Goal: Information Seeking & Learning: Understand process/instructions

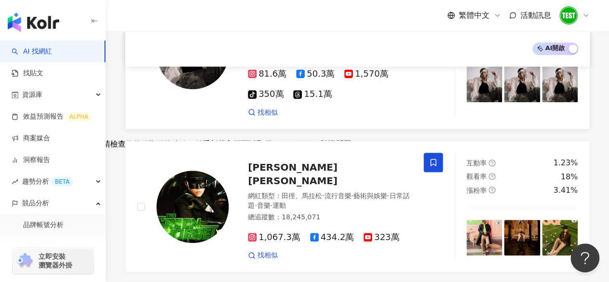
scroll to position [188, 0]
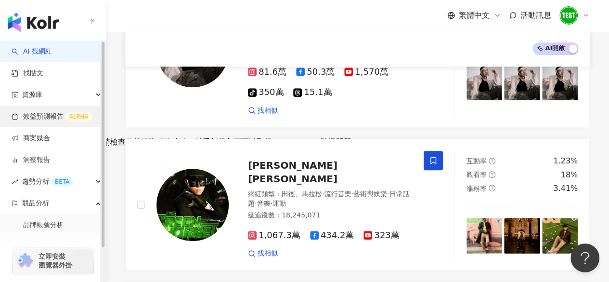
click at [41, 112] on link "效益預測報告 ALPHA" at bounding box center [52, 117] width 80 height 10
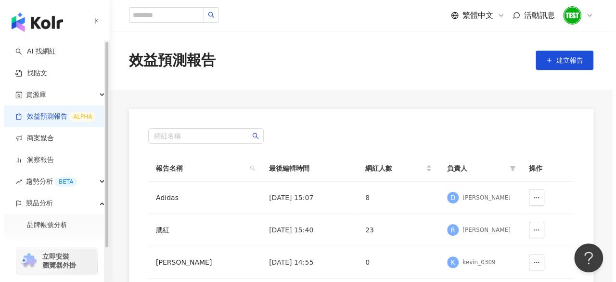
scroll to position [54, 0]
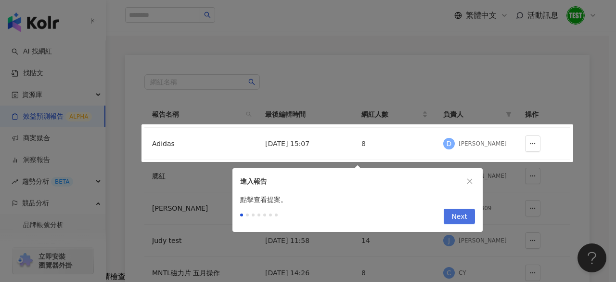
click at [456, 219] on span "Next" at bounding box center [460, 216] width 16 height 15
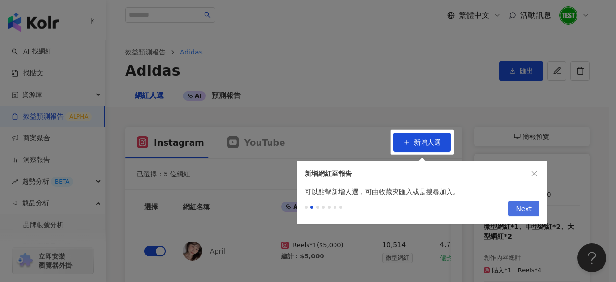
click at [531, 203] on span "Next" at bounding box center [524, 208] width 16 height 15
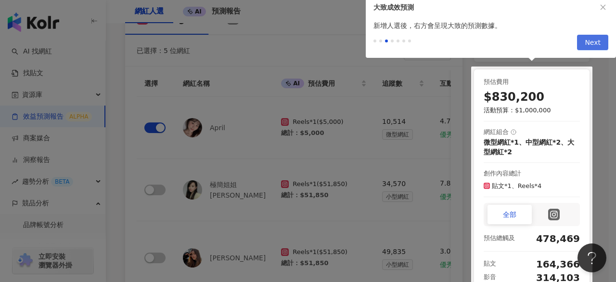
click at [592, 37] on span "Next" at bounding box center [593, 42] width 16 height 15
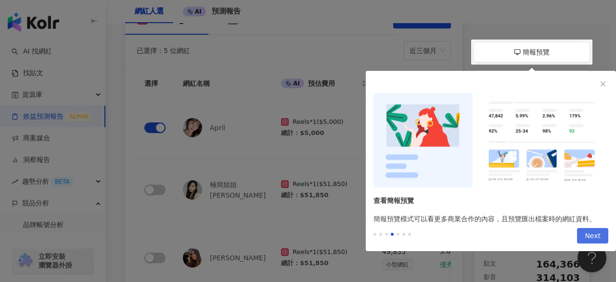
click at [595, 236] on span "Next" at bounding box center [593, 235] width 16 height 15
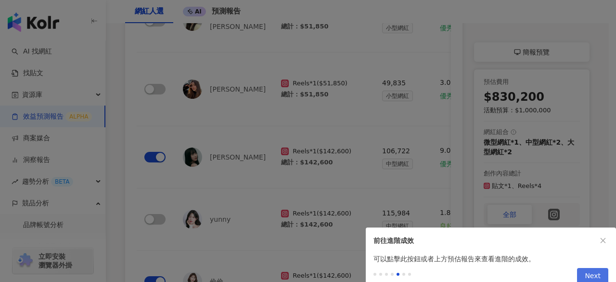
click at [596, 277] on span "Next" at bounding box center [593, 275] width 16 height 15
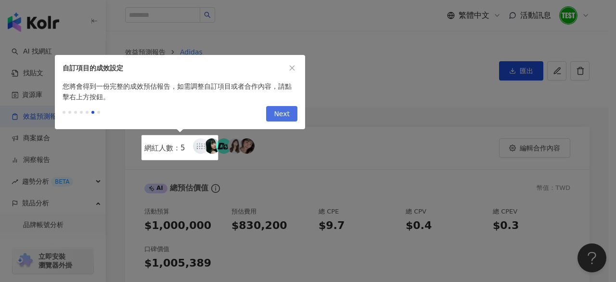
click at [287, 118] on span "Next" at bounding box center [282, 113] width 16 height 15
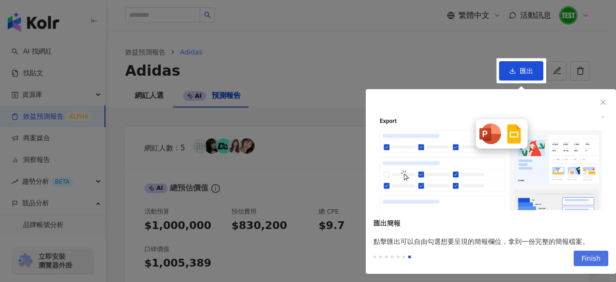
click at [588, 262] on span "Finish" at bounding box center [591, 258] width 19 height 15
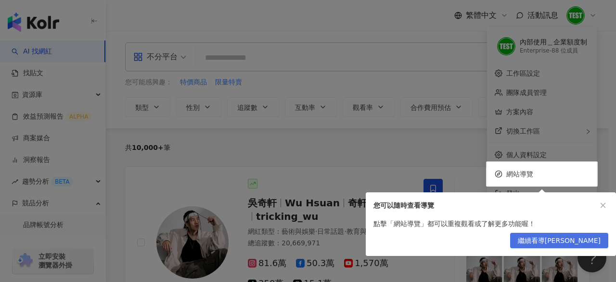
click at [594, 239] on span "繼續看導[PERSON_NAME]" at bounding box center [559, 240] width 83 height 15
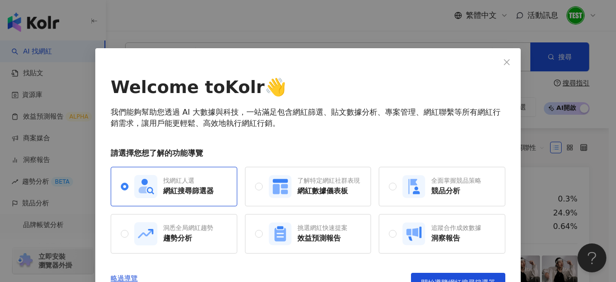
scroll to position [20, 0]
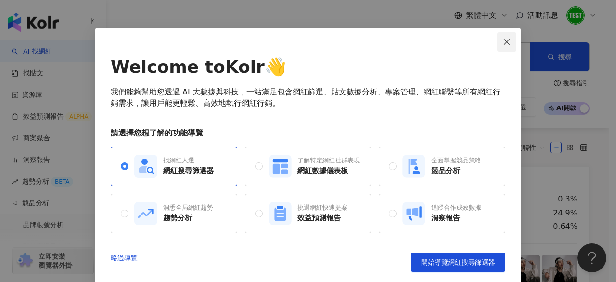
click at [505, 39] on icon "close" at bounding box center [507, 42] width 6 height 6
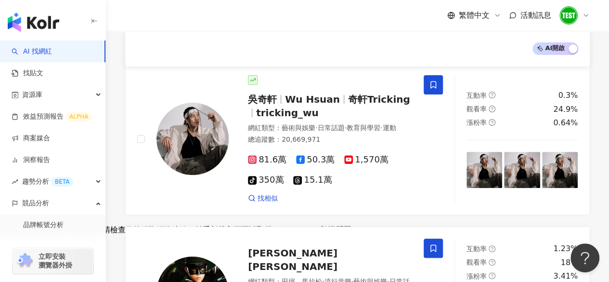
scroll to position [0, 0]
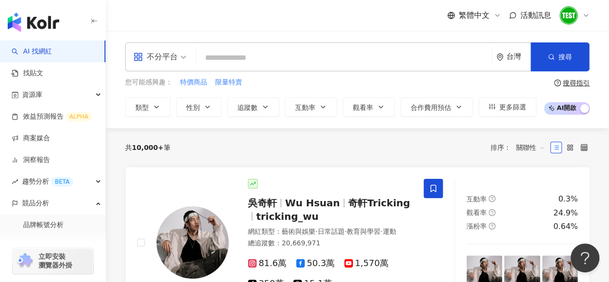
click at [503, 57] on icon "environment" at bounding box center [500, 56] width 7 height 7
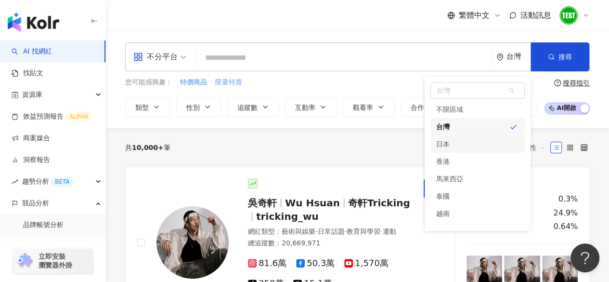
scroll to position [86, 0]
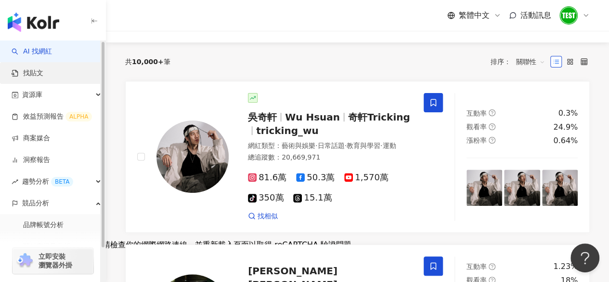
click at [43, 76] on link "找貼文" at bounding box center [28, 73] width 32 height 10
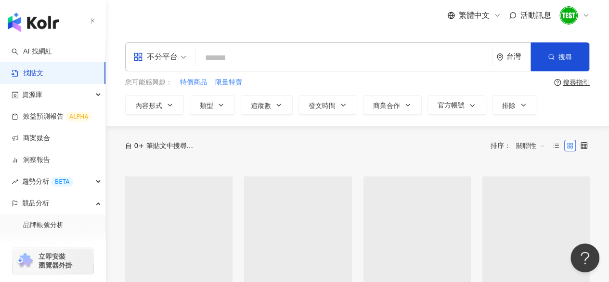
scroll to position [54, 0]
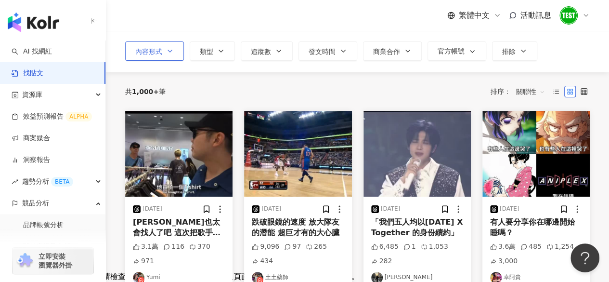
click at [167, 55] on button "內容形式" at bounding box center [154, 50] width 59 height 19
click at [210, 49] on span "類型" at bounding box center [206, 52] width 13 height 8
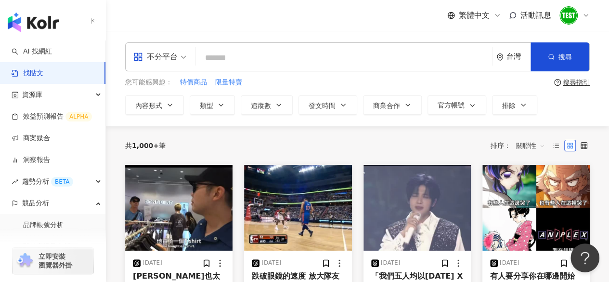
click at [308, 24] on div "繁體中文 活動訊息" at bounding box center [357, 15] width 465 height 31
click at [558, 81] on icon "question-circle" at bounding box center [557, 82] width 7 height 7
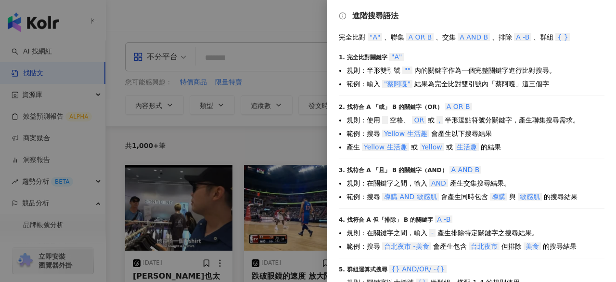
click at [280, 150] on div at bounding box center [308, 141] width 616 height 282
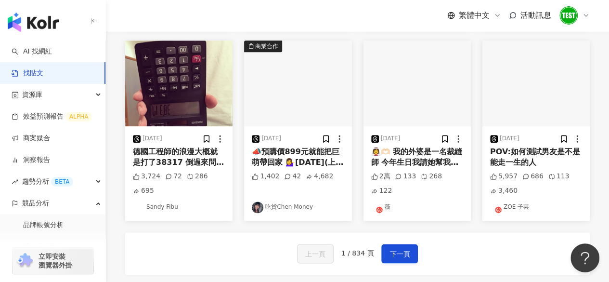
scroll to position [630, 0]
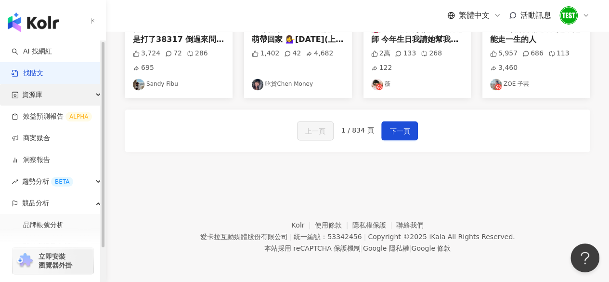
click at [42, 94] on div "資源庫" at bounding box center [52, 95] width 105 height 22
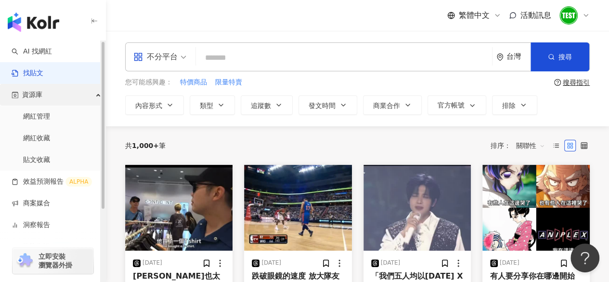
scroll to position [104, 0]
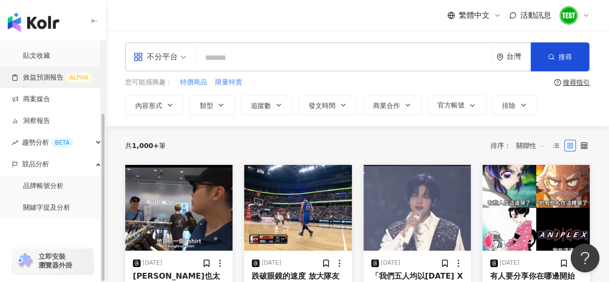
click at [52, 73] on link "效益預測報告 ALPHA" at bounding box center [52, 78] width 80 height 10
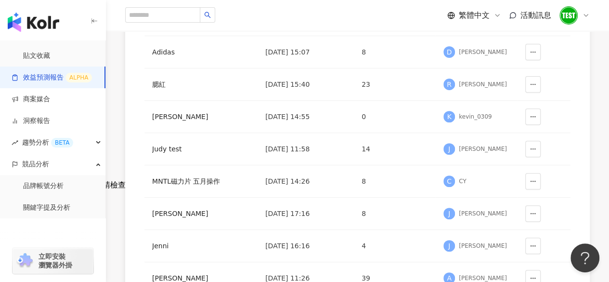
scroll to position [146, 0]
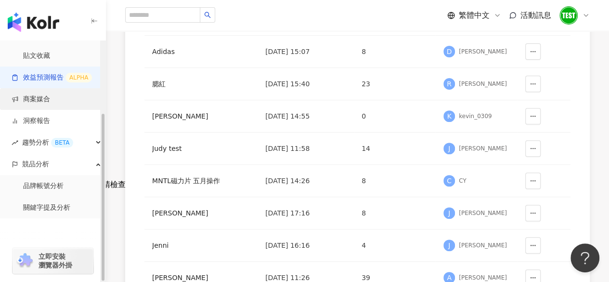
click at [50, 104] on link "商案媒合" at bounding box center [31, 99] width 39 height 10
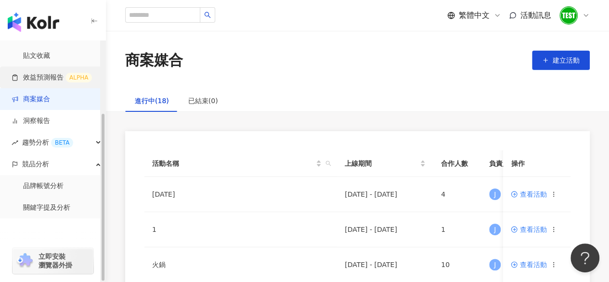
click at [54, 78] on link "效益預測報告 ALPHA" at bounding box center [52, 78] width 80 height 10
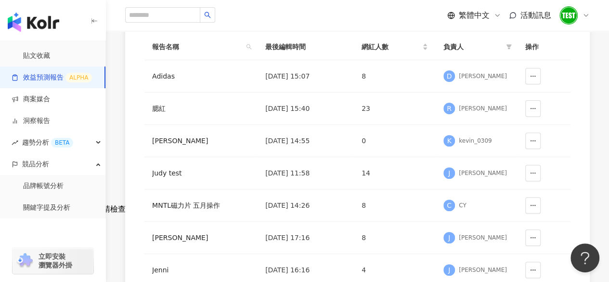
scroll to position [112, 0]
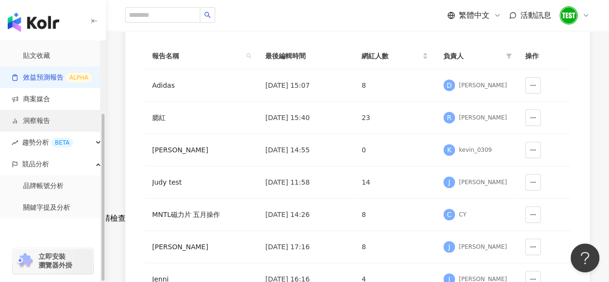
click at [50, 116] on link "洞察報告" at bounding box center [31, 121] width 39 height 10
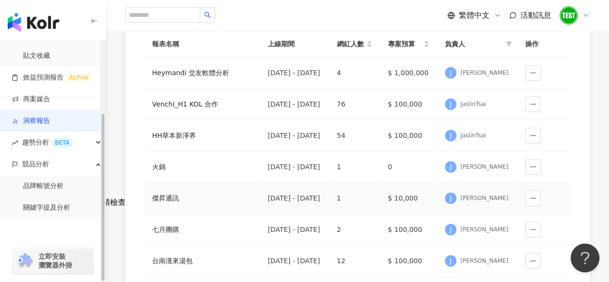
scroll to position [371, 0]
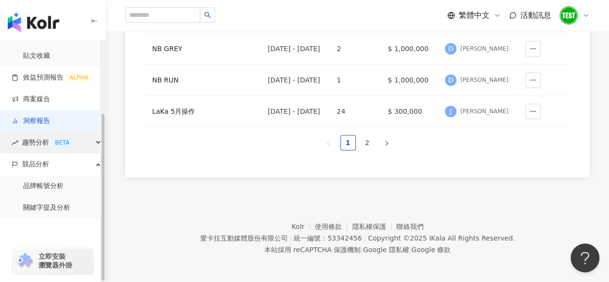
click at [55, 140] on div "BETA" at bounding box center [62, 143] width 22 height 10
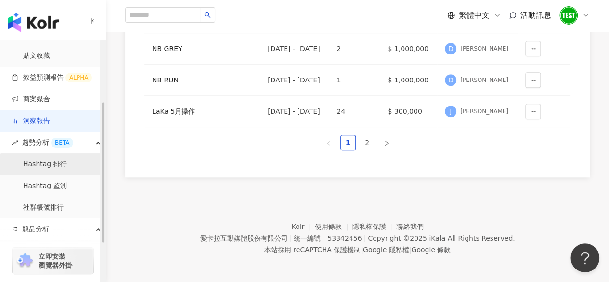
click at [49, 159] on link "Hashtag 排行" at bounding box center [45, 164] width 44 height 10
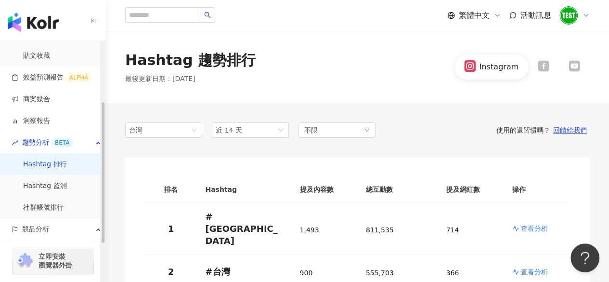
scroll to position [127, 0]
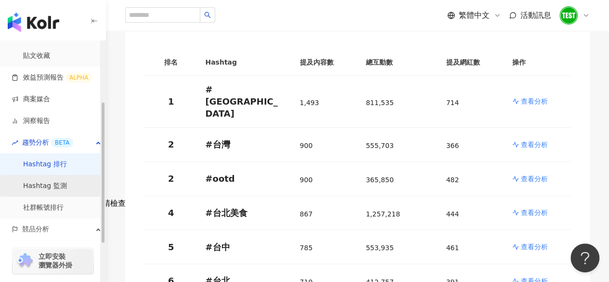
click at [31, 191] on link "Hashtag 監測" at bounding box center [45, 186] width 44 height 10
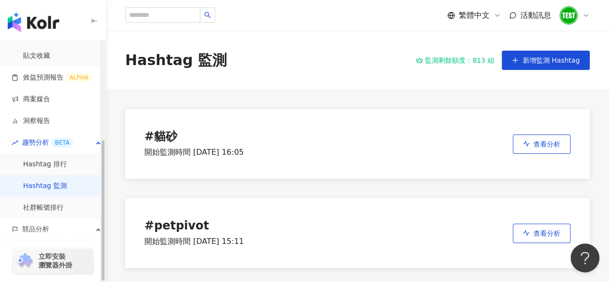
scroll to position [169, 0]
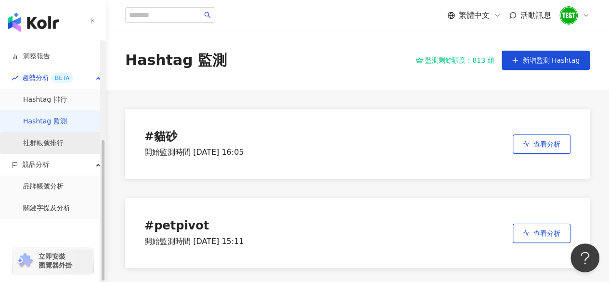
click at [62, 143] on link "社群帳號排行" at bounding box center [43, 143] width 40 height 10
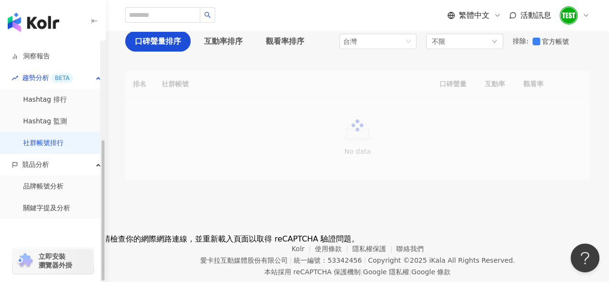
scroll to position [92, 0]
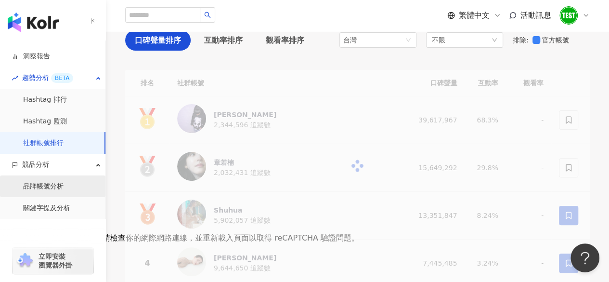
click at [48, 187] on link "品牌帳號分析" at bounding box center [43, 187] width 40 height 10
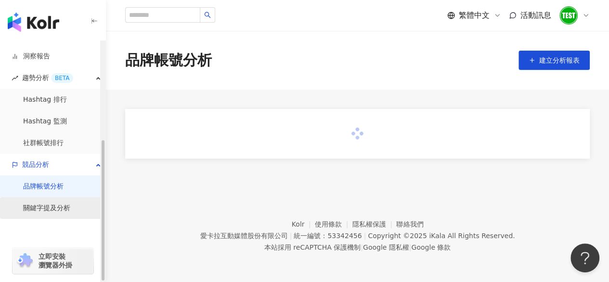
click at [48, 203] on link "關鍵字提及分析" at bounding box center [46, 208] width 47 height 10
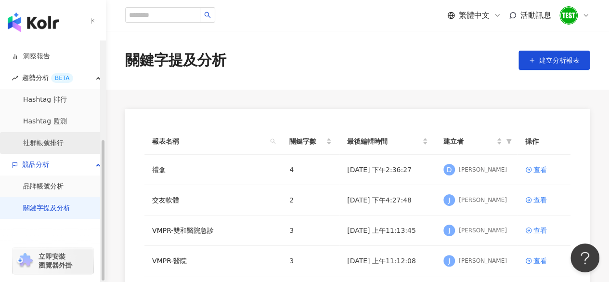
click at [63, 146] on link "社群帳號排行" at bounding box center [43, 143] width 40 height 10
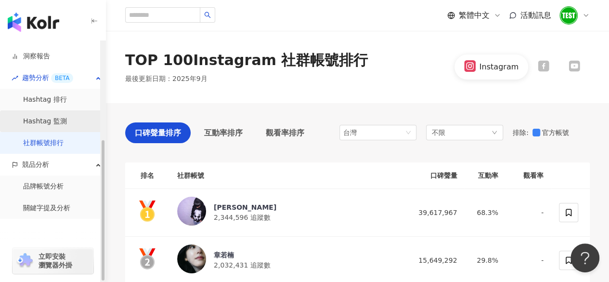
click at [67, 126] on link "Hashtag 監測" at bounding box center [45, 122] width 44 height 10
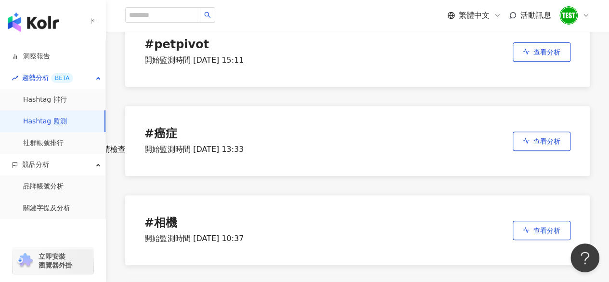
scroll to position [111, 0]
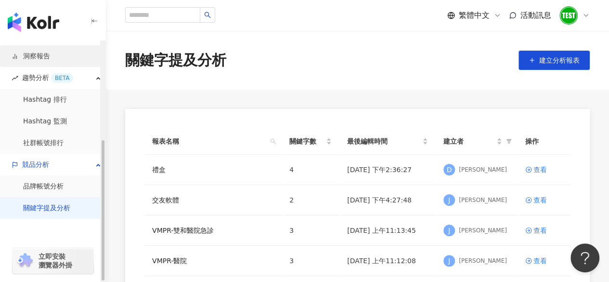
click at [40, 61] on link "洞察報告" at bounding box center [31, 57] width 39 height 10
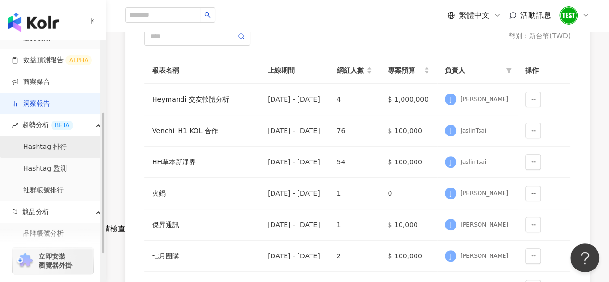
scroll to position [90, 0]
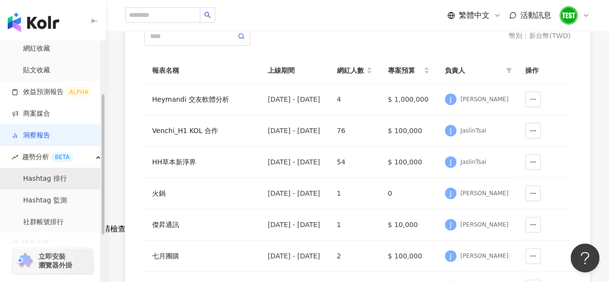
click at [50, 109] on link "商案媒合" at bounding box center [31, 114] width 39 height 10
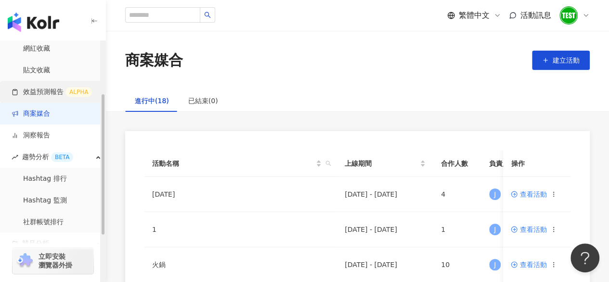
click at [76, 93] on link "效益預測報告 ALPHA" at bounding box center [52, 92] width 80 height 10
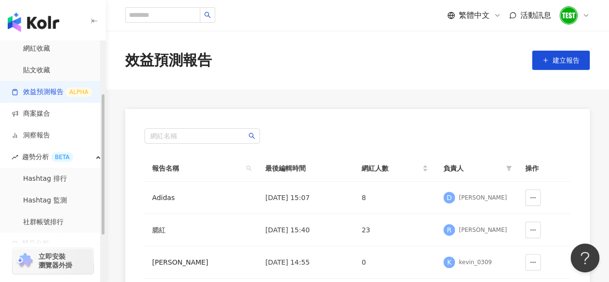
scroll to position [94, 0]
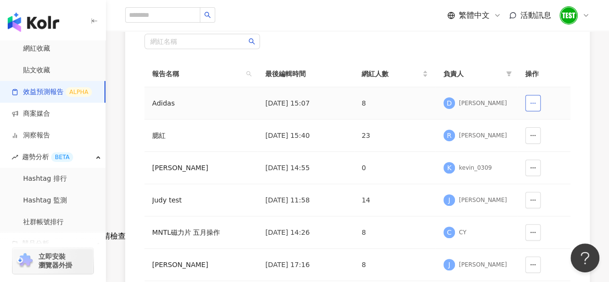
click at [531, 103] on circle "button" at bounding box center [531, 103] width 0 height 0
click at [485, 106] on div "[PERSON_NAME]" at bounding box center [483, 103] width 48 height 8
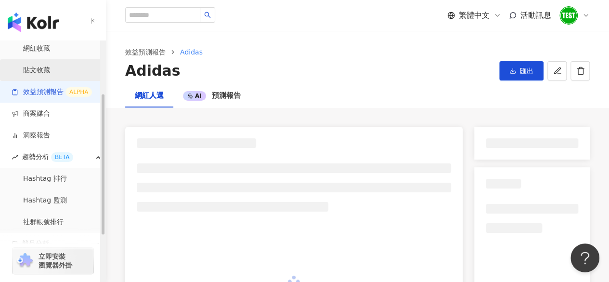
click at [34, 73] on link "貼文收藏" at bounding box center [36, 70] width 27 height 10
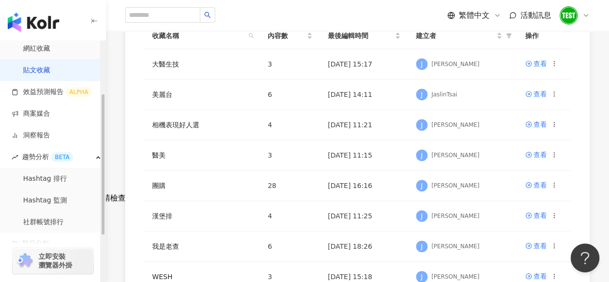
scroll to position [133, 0]
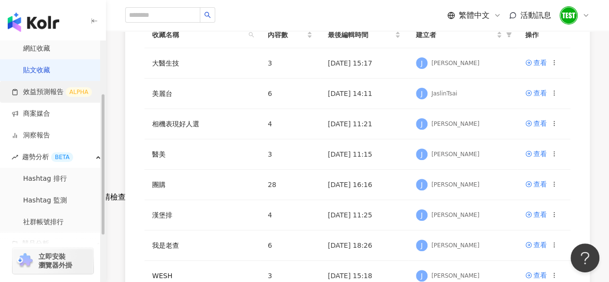
click at [58, 97] on link "效益預測報告 ALPHA" at bounding box center [52, 92] width 80 height 10
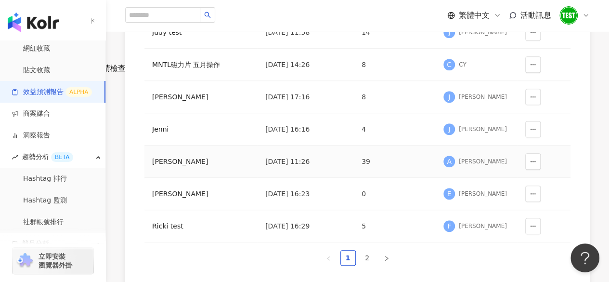
scroll to position [374, 0]
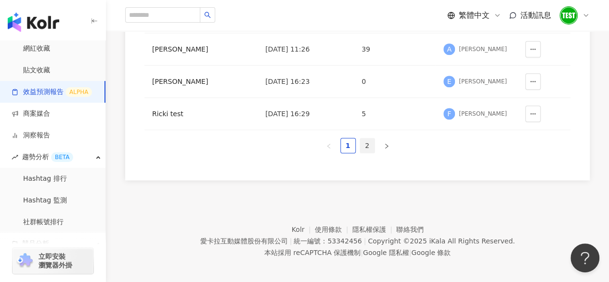
click at [369, 138] on link "2" at bounding box center [367, 145] width 14 height 14
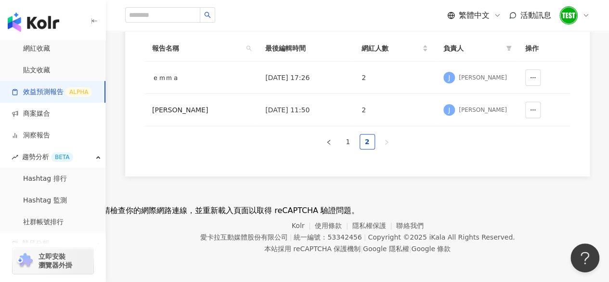
scroll to position [0, 0]
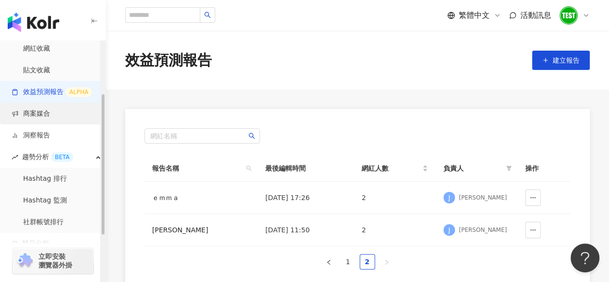
click at [30, 110] on link "商案媒合" at bounding box center [31, 114] width 39 height 10
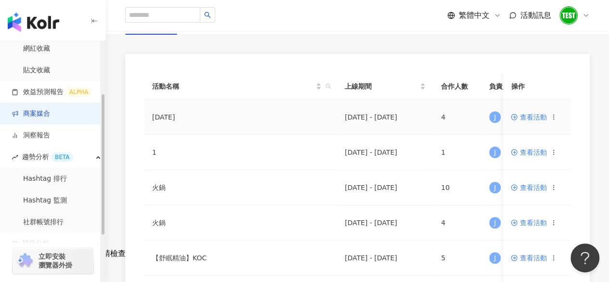
scroll to position [79, 0]
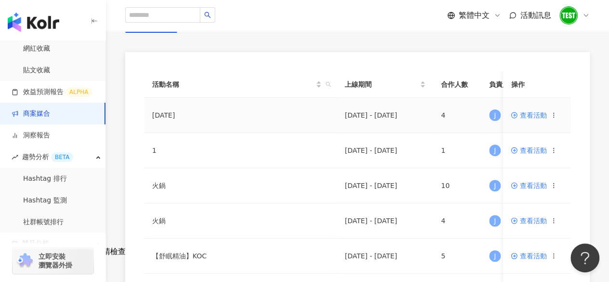
click at [525, 116] on span "查看活動" at bounding box center [529, 115] width 36 height 7
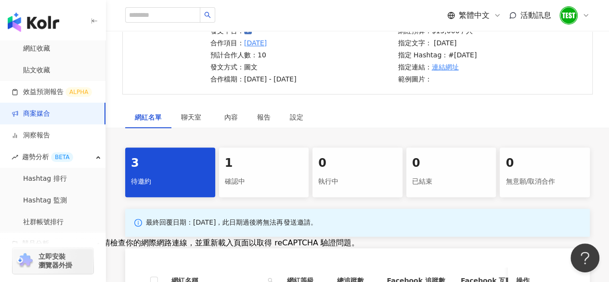
scroll to position [89, 0]
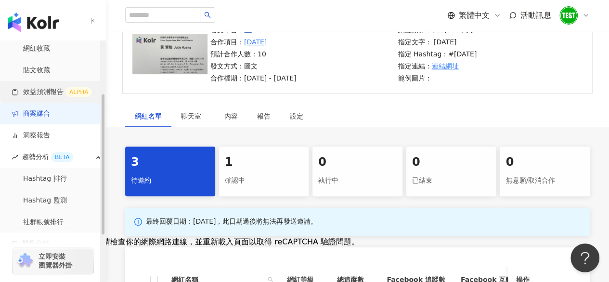
click at [40, 91] on link "效益預測報告 ALPHA" at bounding box center [52, 92] width 80 height 10
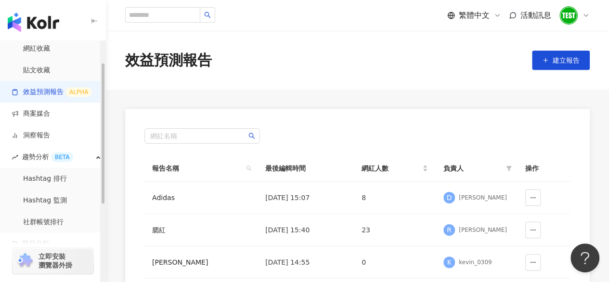
scroll to position [33, 0]
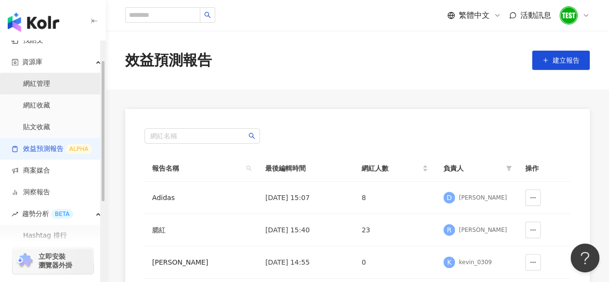
click at [45, 87] on link "網紅管理" at bounding box center [36, 84] width 27 height 10
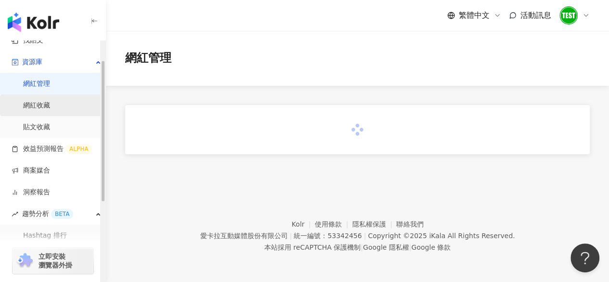
click at [50, 102] on link "網紅收藏" at bounding box center [36, 106] width 27 height 10
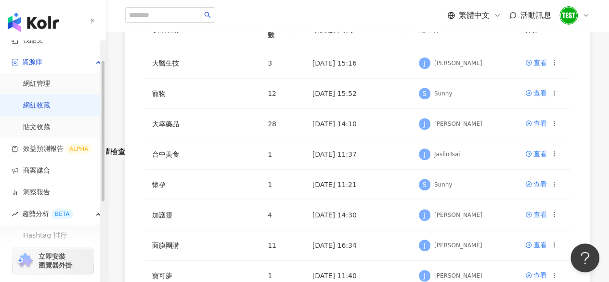
scroll to position [179, 0]
click at [36, 125] on link "貼文收藏" at bounding box center [36, 127] width 27 height 10
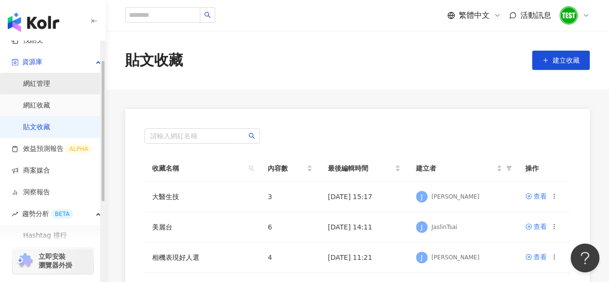
click at [45, 85] on link "網紅管理" at bounding box center [36, 84] width 27 height 10
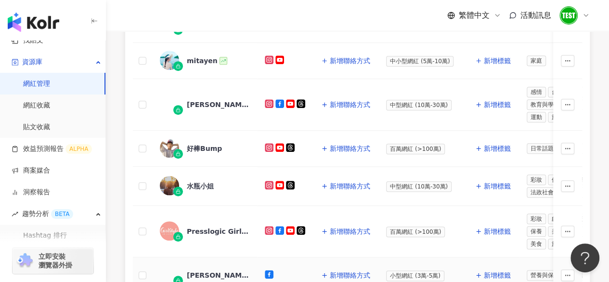
scroll to position [614, 0]
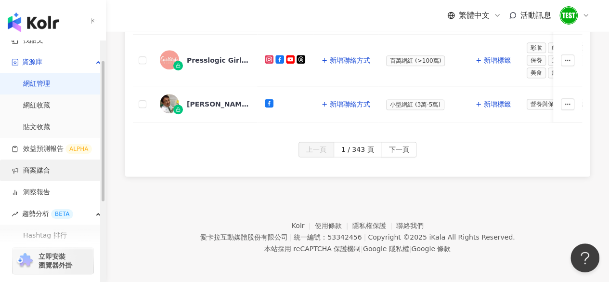
click at [39, 166] on link "商案媒合" at bounding box center [31, 171] width 39 height 10
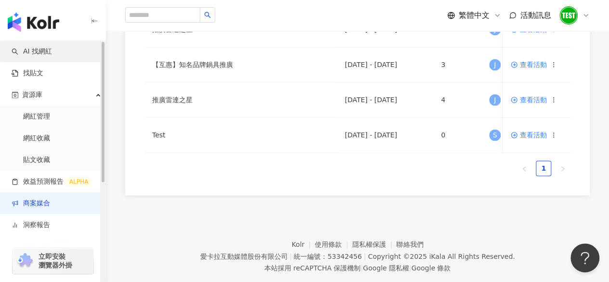
click at [52, 47] on link "AI 找網紅" at bounding box center [32, 52] width 40 height 10
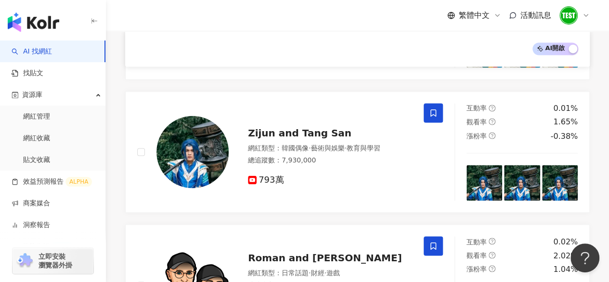
scroll to position [819, 0]
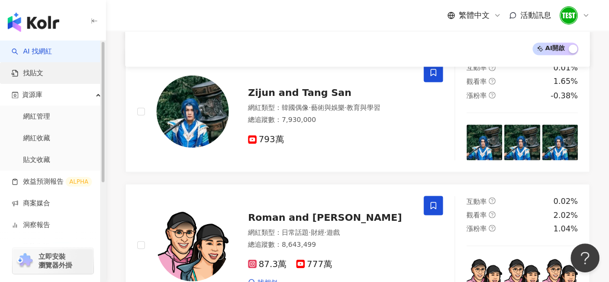
click at [34, 68] on link "找貼文" at bounding box center [28, 73] width 32 height 10
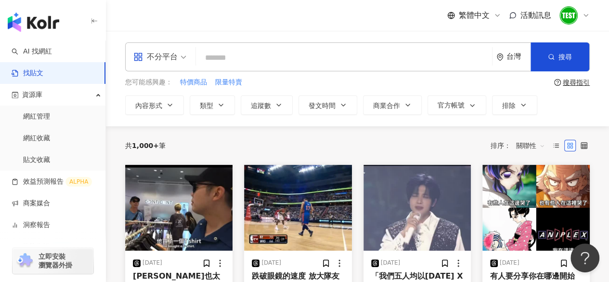
click at [345, 49] on input "search" at bounding box center [344, 57] width 288 height 21
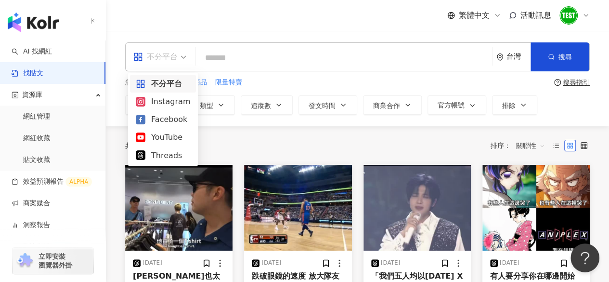
click at [177, 55] on div "不分平台" at bounding box center [155, 56] width 44 height 15
click at [177, 99] on div "Instagram" at bounding box center [163, 101] width 54 height 12
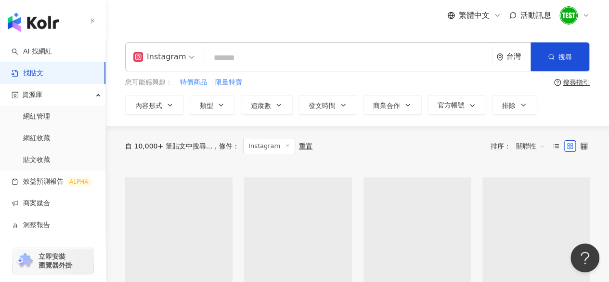
click at [257, 58] on input "search" at bounding box center [348, 57] width 280 height 21
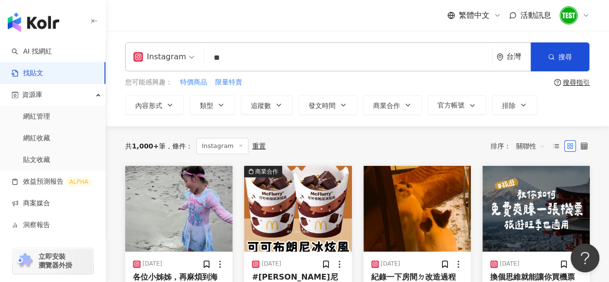
type input "*"
type input "****"
click at [581, 47] on button "搜尋" at bounding box center [560, 56] width 59 height 29
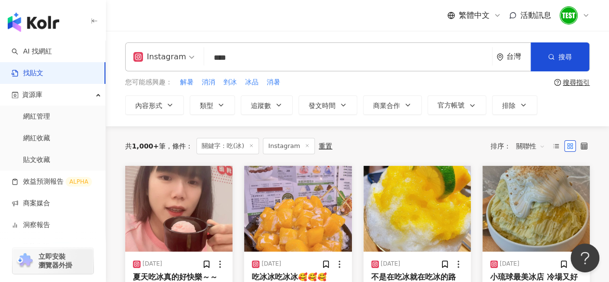
click at [313, 18] on div "繁體中文 活動訊息" at bounding box center [357, 15] width 465 height 31
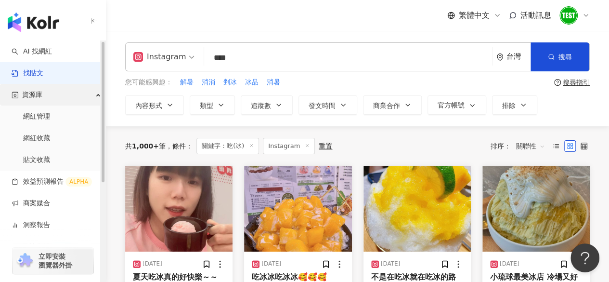
click at [42, 90] on div "資源庫" at bounding box center [52, 95] width 105 height 22
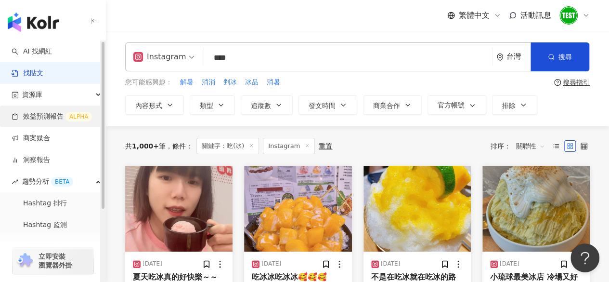
click at [42, 112] on link "效益預測報告 ALPHA" at bounding box center [52, 117] width 80 height 10
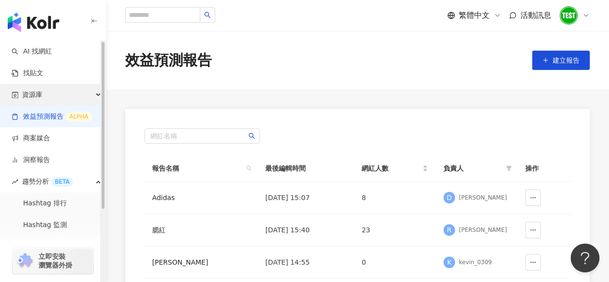
click at [62, 98] on div "資源庫" at bounding box center [52, 95] width 105 height 22
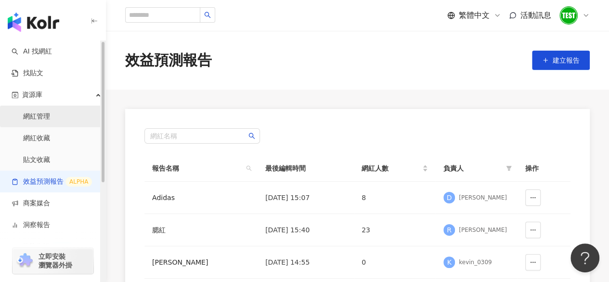
click at [50, 119] on link "網紅管理" at bounding box center [36, 117] width 27 height 10
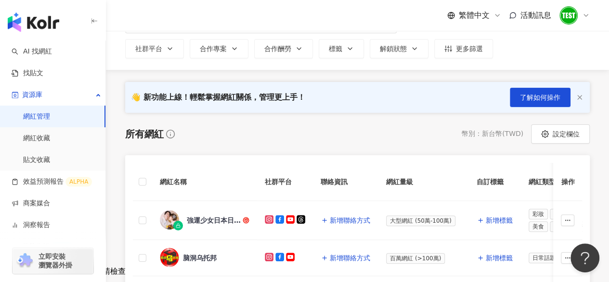
scroll to position [60, 0]
click at [533, 90] on button "了解如何操作" at bounding box center [540, 96] width 61 height 19
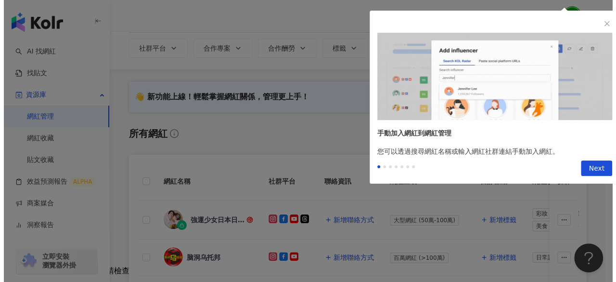
scroll to position [0, 0]
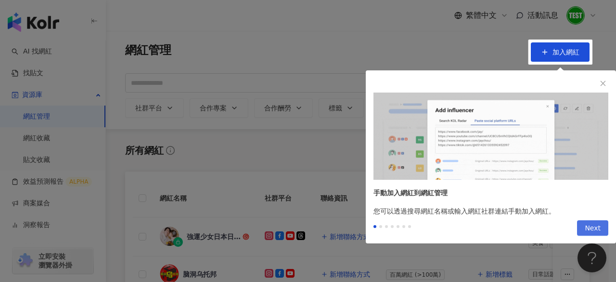
click at [594, 229] on span "Next" at bounding box center [593, 228] width 16 height 15
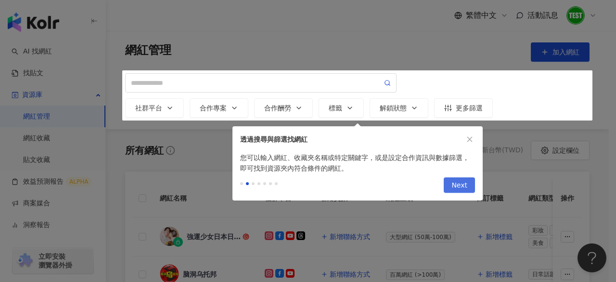
click at [458, 186] on span "Next" at bounding box center [460, 185] width 16 height 15
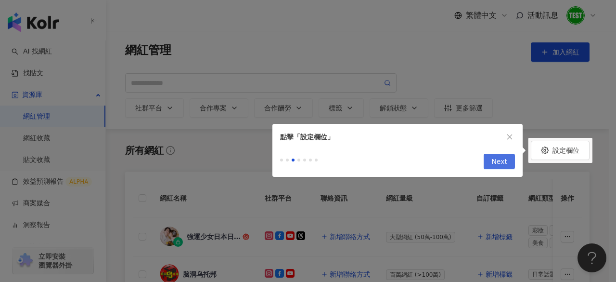
click at [504, 164] on span "Next" at bounding box center [500, 161] width 16 height 15
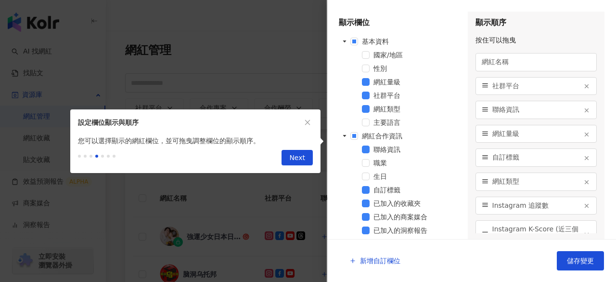
click at [254, 23] on div at bounding box center [308, 141] width 616 height 282
